Goal: Information Seeking & Learning: Find specific fact

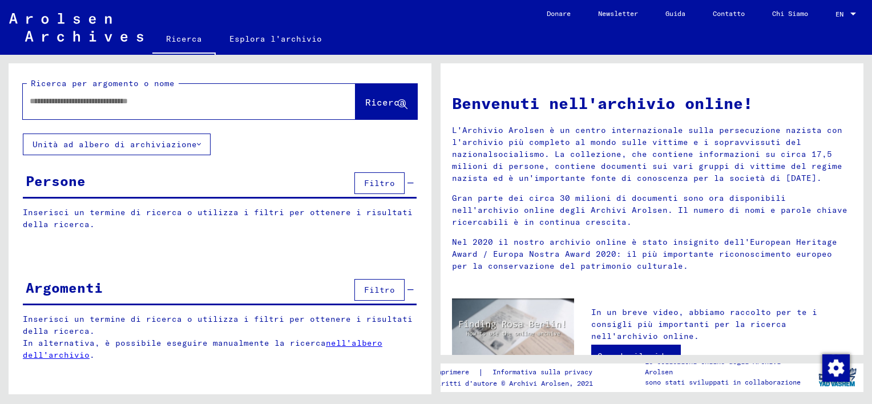
type input "**********"
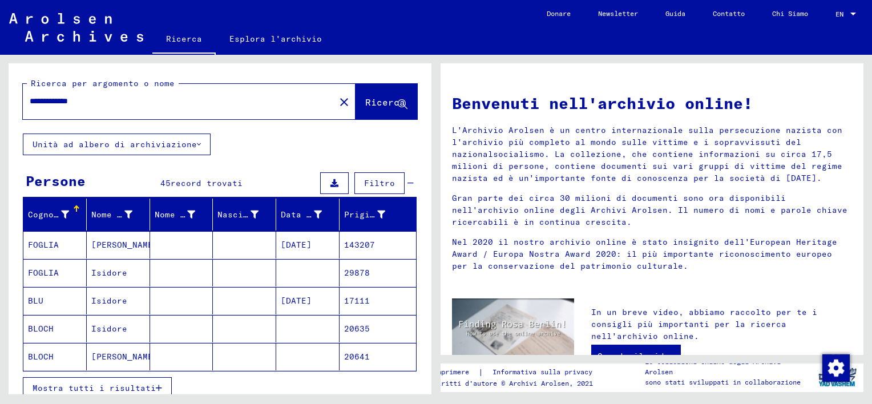
click at [155, 383] on span "Mostra tutti i risultati" at bounding box center [94, 388] width 123 height 10
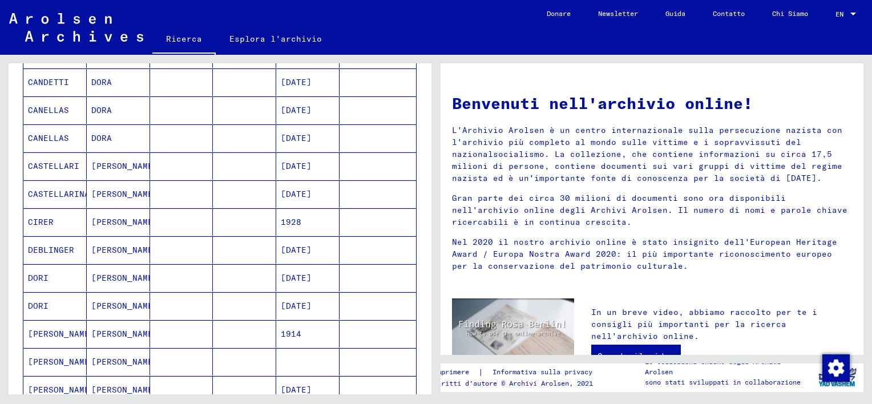
scroll to position [342, 0]
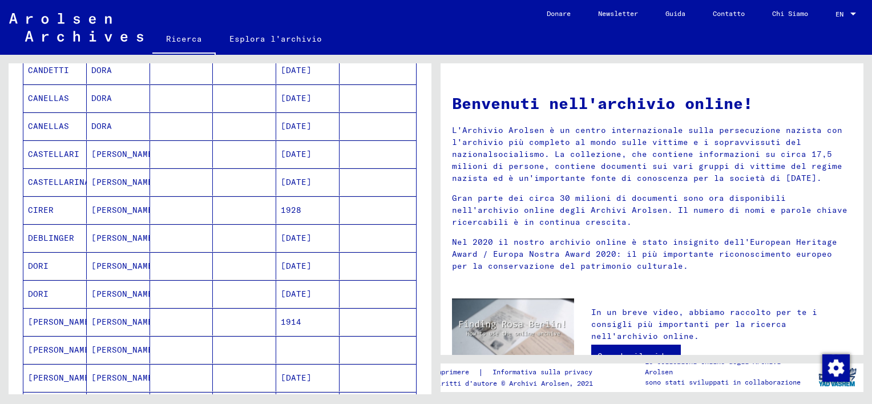
click at [106, 265] on mat-cell "[PERSON_NAME]" at bounding box center [118, 265] width 63 height 27
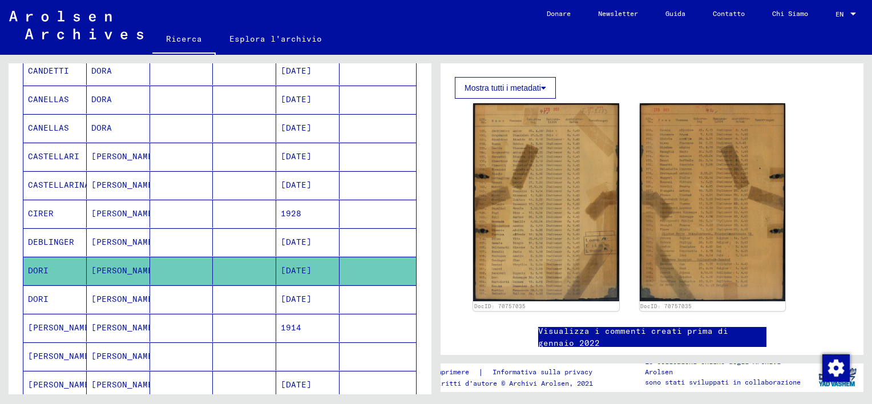
scroll to position [200, 0]
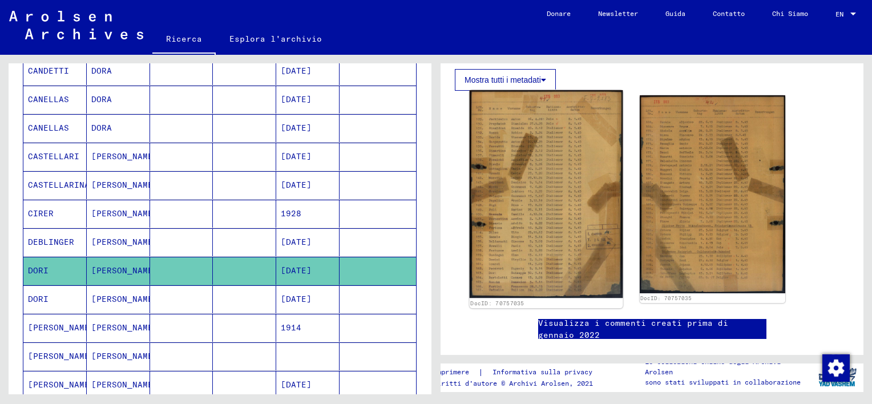
click at [558, 215] on img at bounding box center [546, 194] width 153 height 208
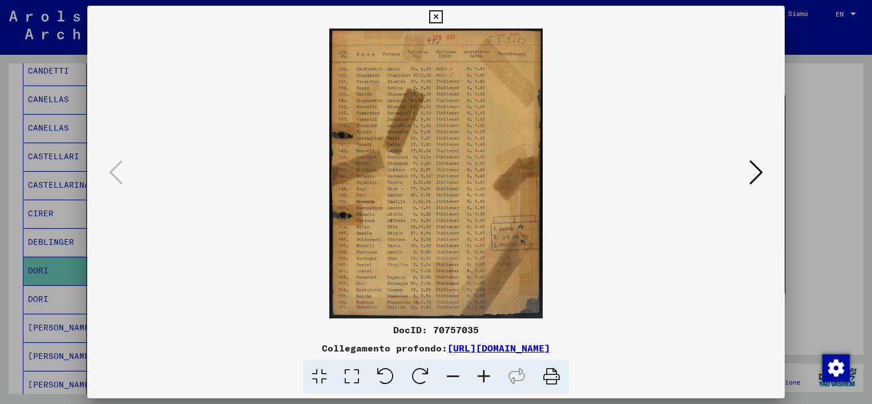
click at [435, 19] on icon at bounding box center [435, 17] width 13 height 14
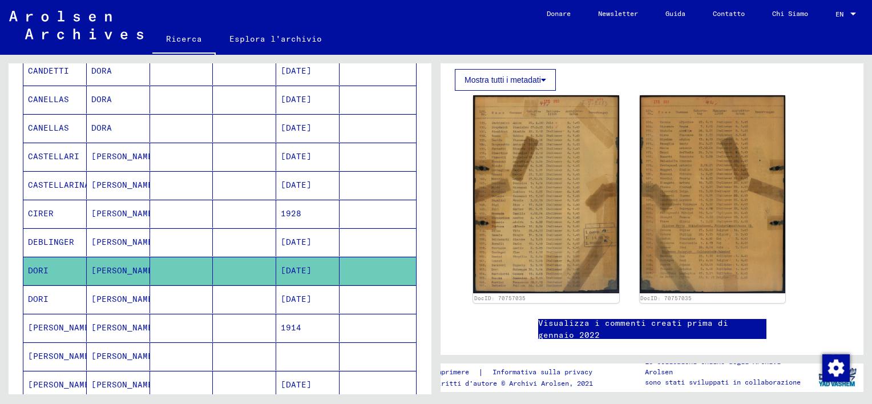
click at [103, 297] on mat-cell "[PERSON_NAME]" at bounding box center [118, 299] width 63 height 28
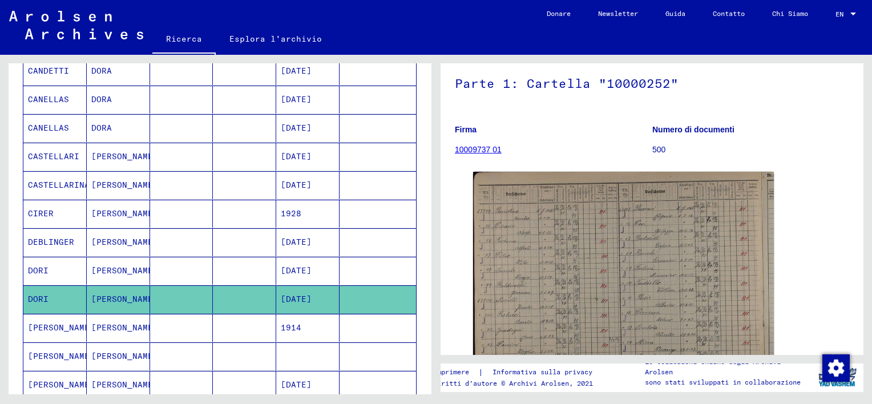
scroll to position [171, 0]
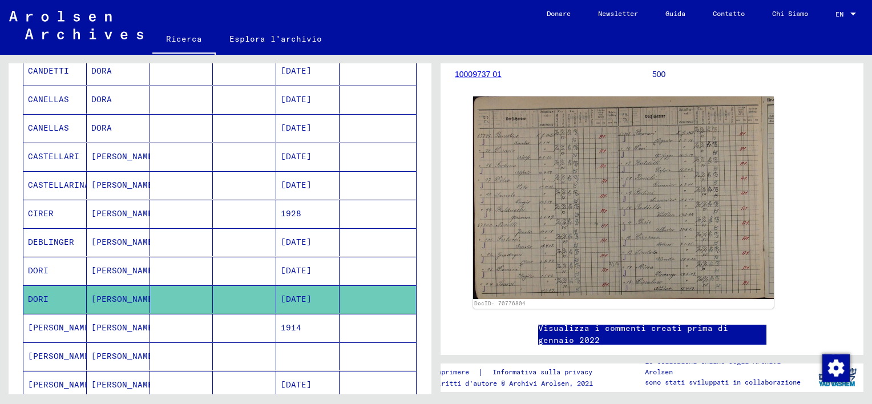
click at [171, 269] on mat-cell at bounding box center [181, 271] width 63 height 28
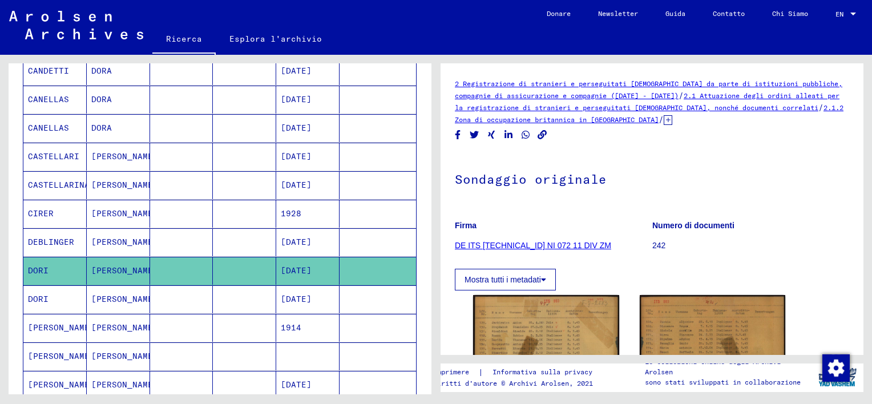
click at [672, 121] on icon at bounding box center [668, 120] width 9 height 10
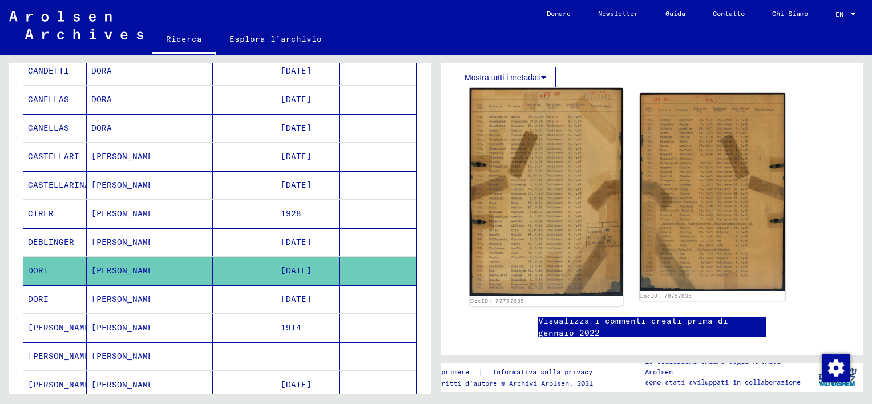
scroll to position [285, 0]
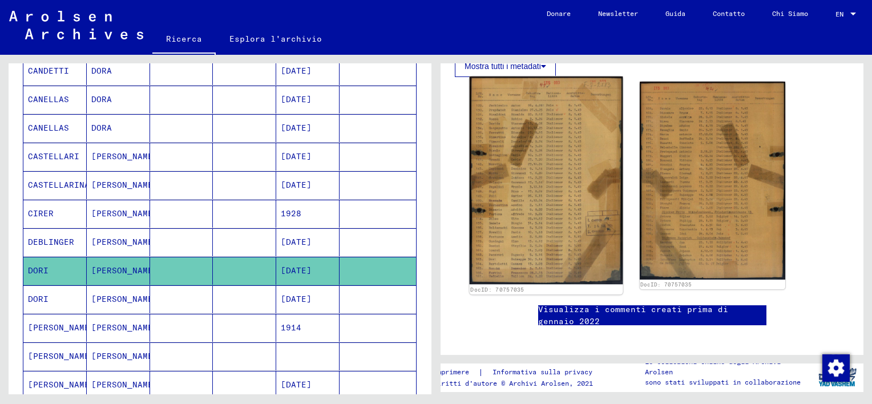
click at [536, 212] on img at bounding box center [546, 180] width 153 height 208
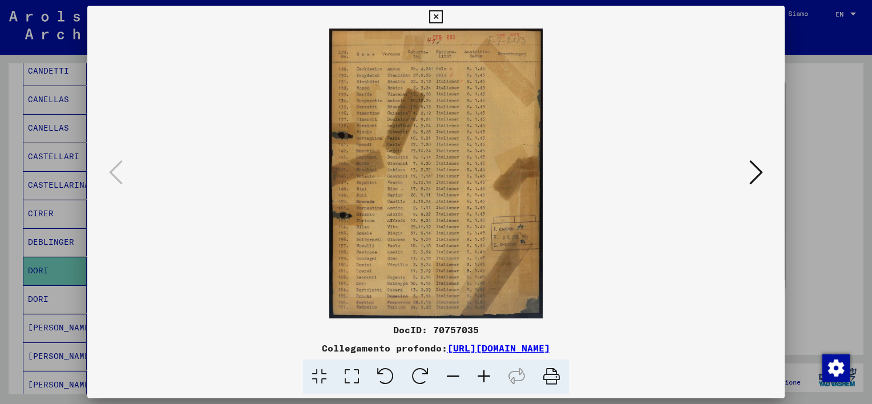
click at [485, 378] on icon at bounding box center [484, 377] width 31 height 35
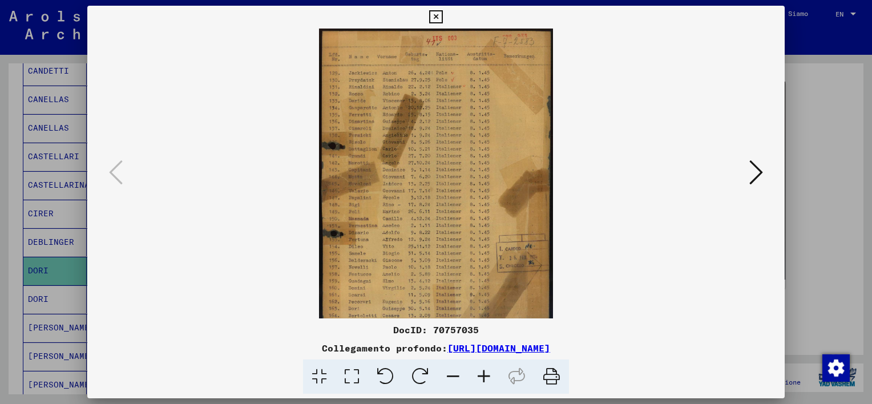
click at [485, 378] on icon at bounding box center [484, 377] width 31 height 35
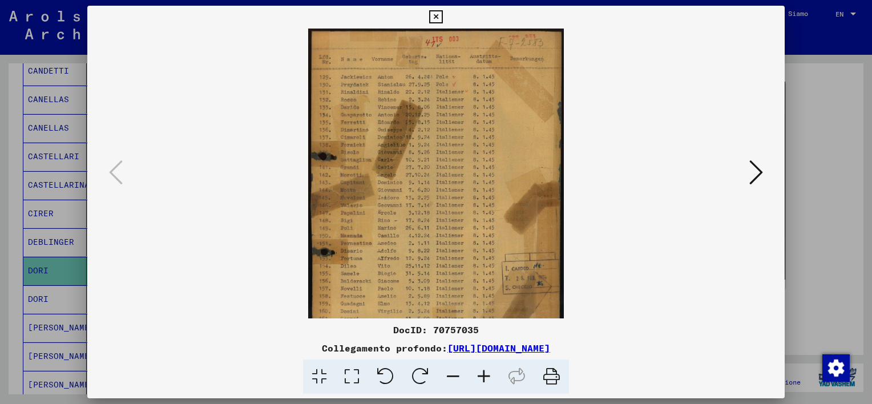
click at [485, 378] on icon at bounding box center [484, 377] width 31 height 35
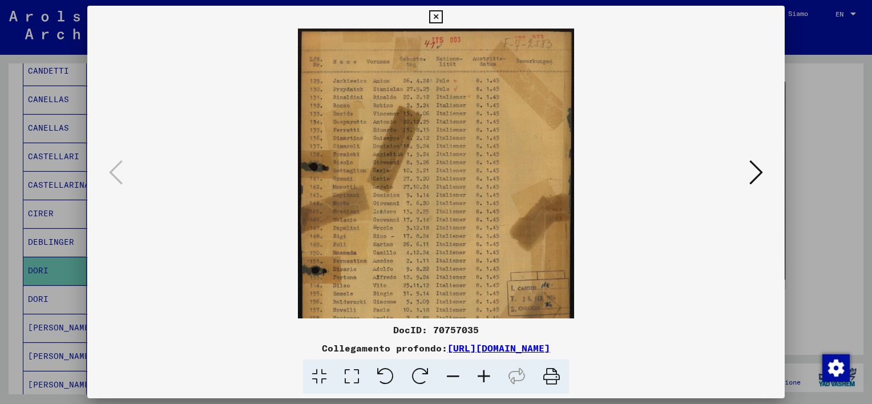
click at [485, 378] on icon at bounding box center [484, 377] width 31 height 35
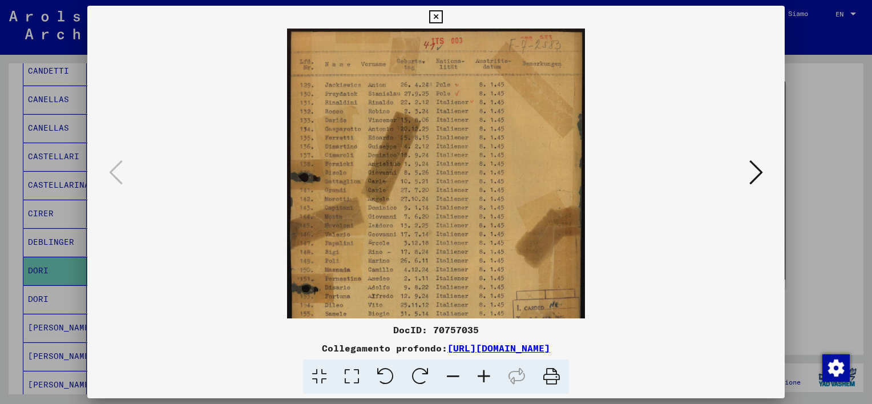
click at [485, 378] on icon at bounding box center [484, 377] width 31 height 35
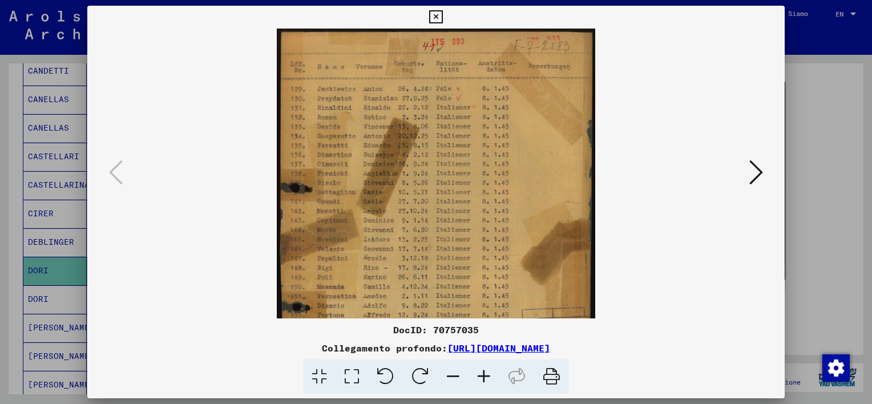
click at [485, 378] on icon at bounding box center [484, 377] width 31 height 35
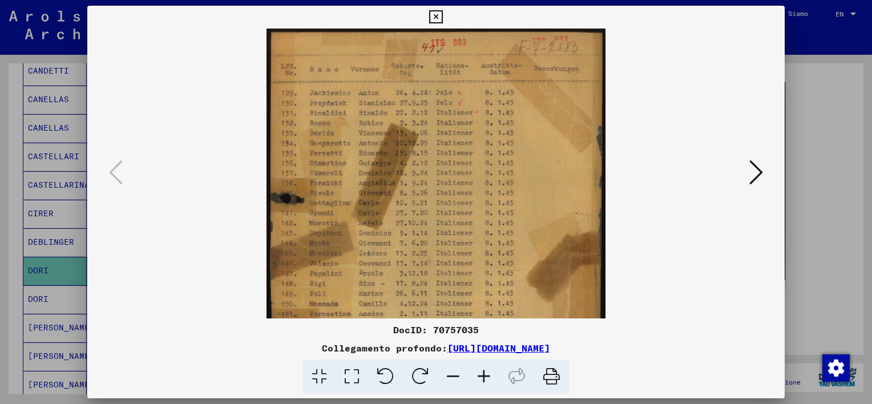
click at [485, 378] on icon at bounding box center [484, 377] width 31 height 35
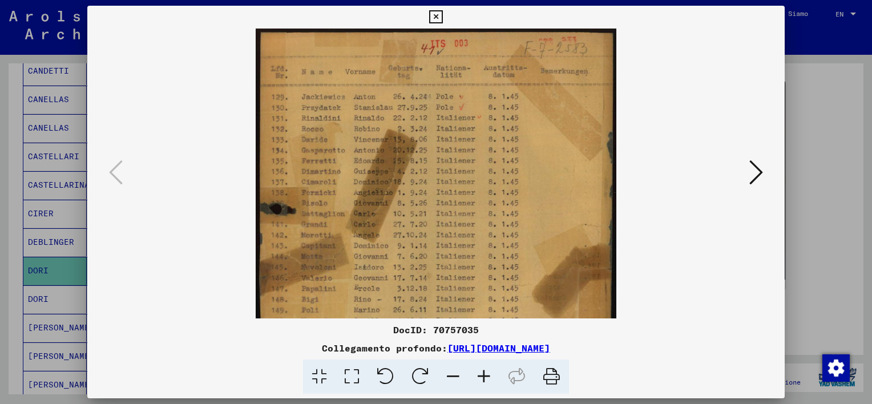
click at [485, 378] on icon at bounding box center [484, 377] width 31 height 35
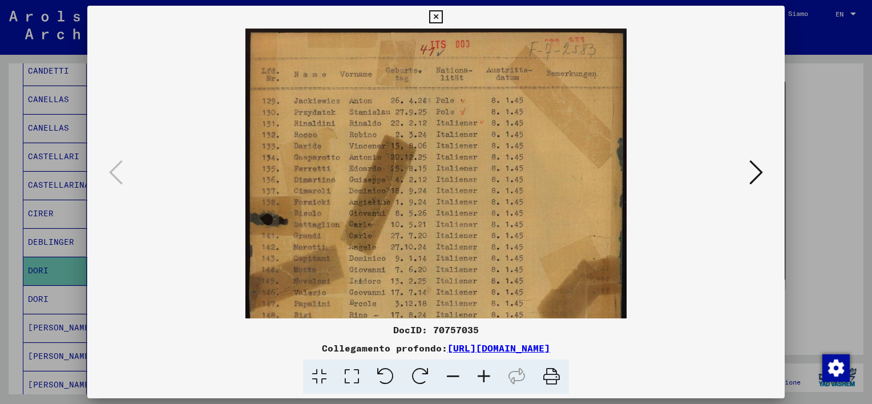
click at [485, 378] on icon at bounding box center [484, 377] width 31 height 35
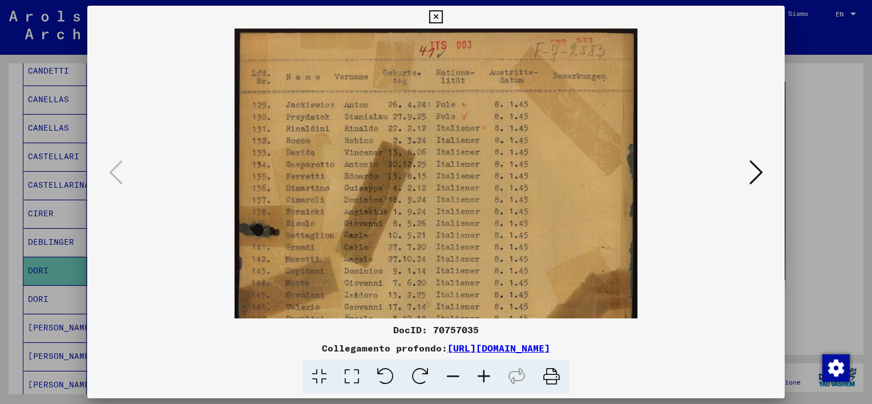
click at [485, 378] on icon at bounding box center [484, 377] width 31 height 35
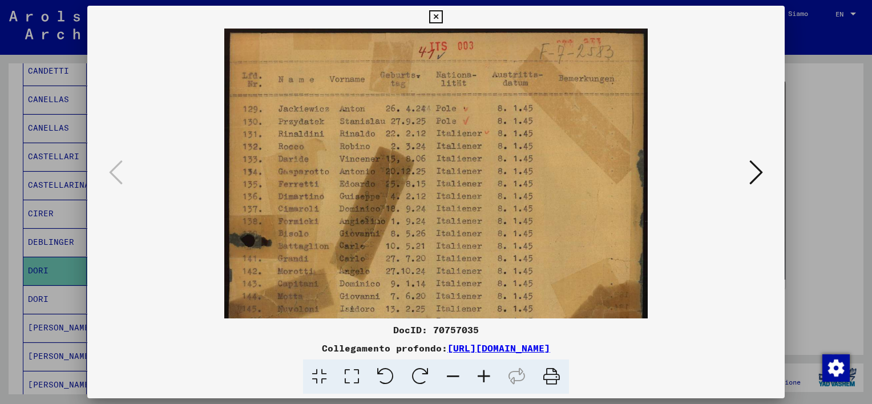
click at [485, 378] on icon at bounding box center [484, 377] width 31 height 35
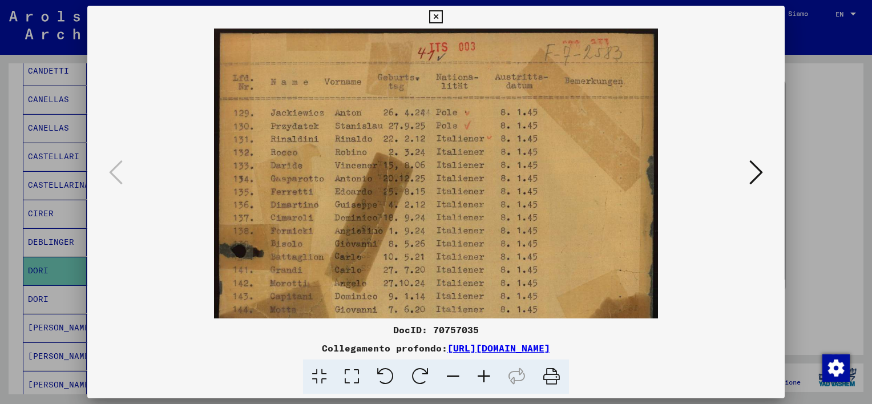
click at [485, 378] on icon at bounding box center [484, 377] width 31 height 35
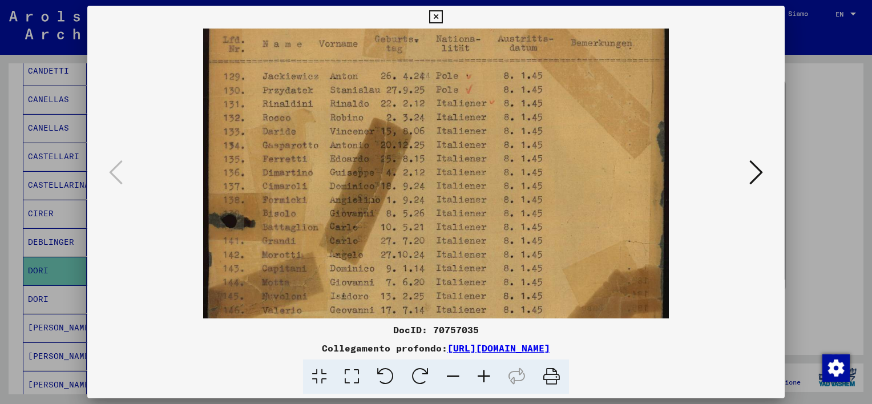
scroll to position [42, 0]
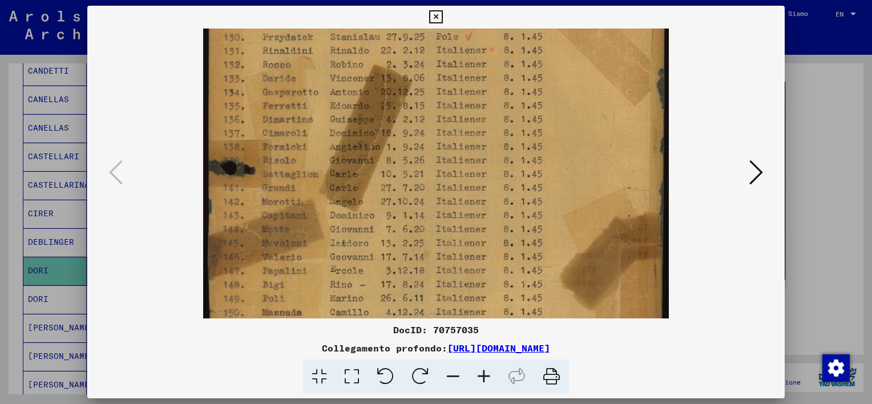
drag, startPoint x: 442, startPoint y: 287, endPoint x: 443, endPoint y: 195, distance: 91.9
click at [443, 195] on img at bounding box center [436, 251] width 466 height 632
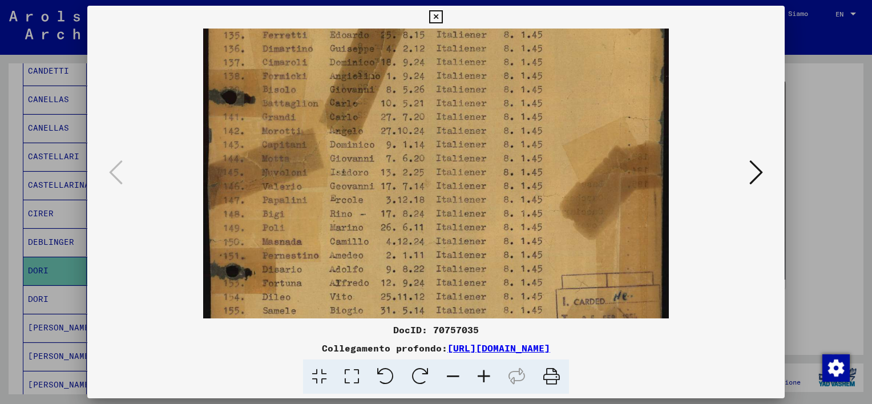
drag, startPoint x: 435, startPoint y: 258, endPoint x: 443, endPoint y: 196, distance: 62.1
click at [443, 189] on img at bounding box center [436, 180] width 466 height 632
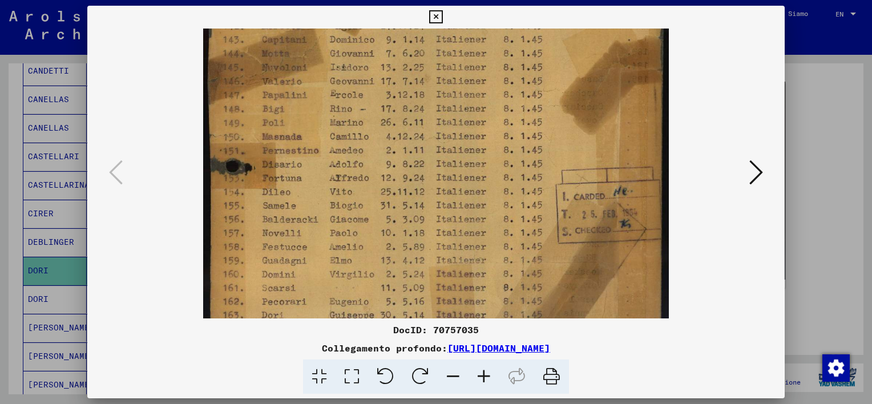
drag, startPoint x: 433, startPoint y: 255, endPoint x: 441, endPoint y: 170, distance: 84.8
click at [441, 168] on img at bounding box center [436, 75] width 466 height 632
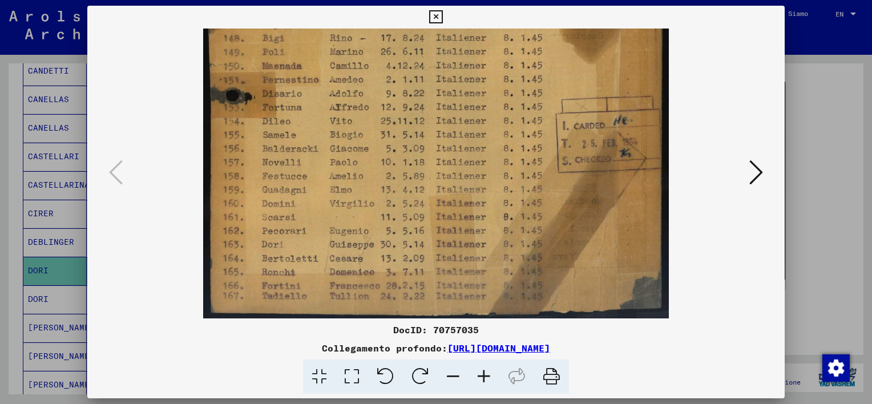
scroll to position [342, 0]
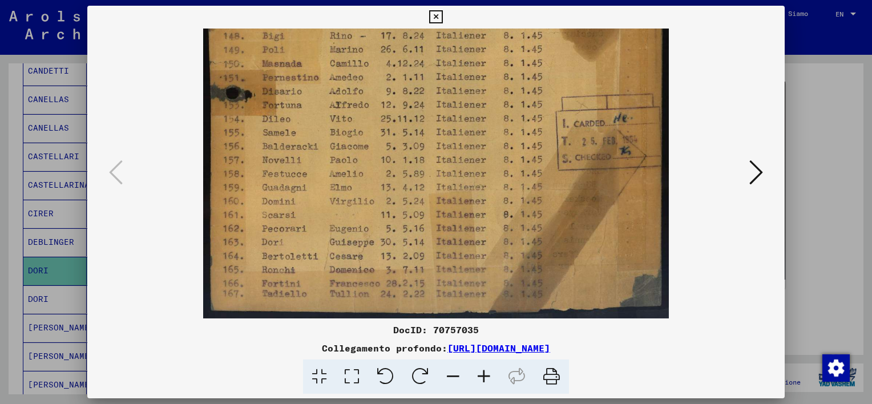
drag, startPoint x: 433, startPoint y: 269, endPoint x: 443, endPoint y: 183, distance: 87.4
click at [443, 183] on img at bounding box center [436, 2] width 466 height 632
click at [758, 171] on icon at bounding box center [756, 172] width 14 height 27
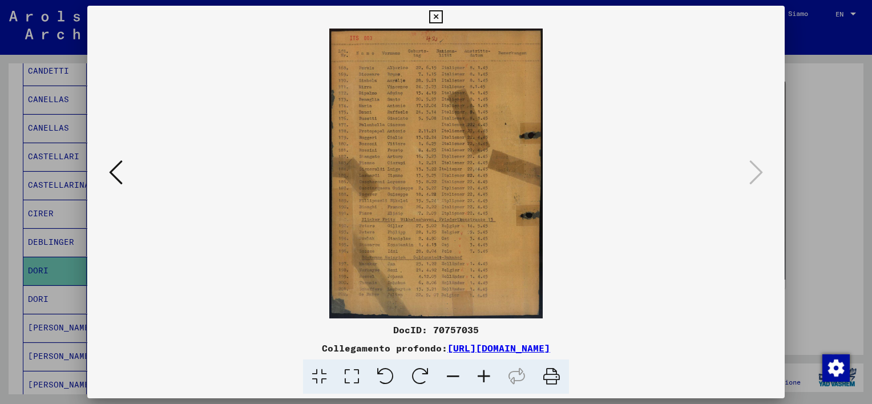
scroll to position [0, 0]
click at [528, 349] on link "[URL][DOMAIN_NAME]" at bounding box center [498, 347] width 103 height 11
